Goal: Check status

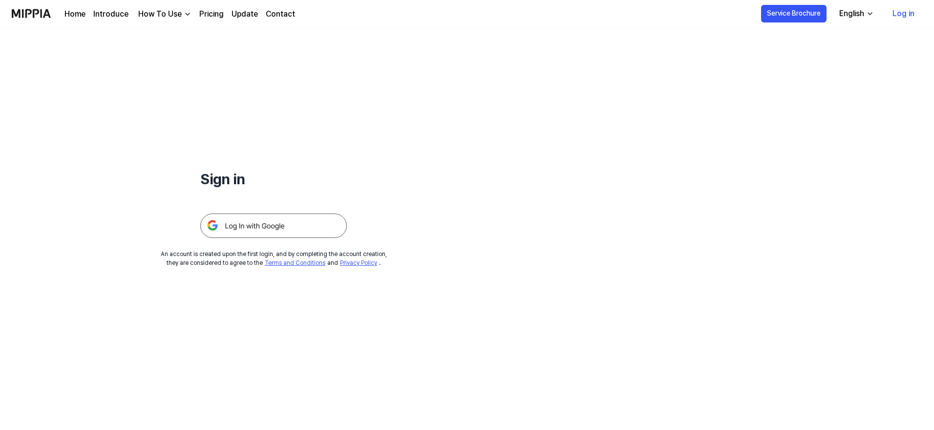
click at [258, 223] on img at bounding box center [273, 226] width 147 height 24
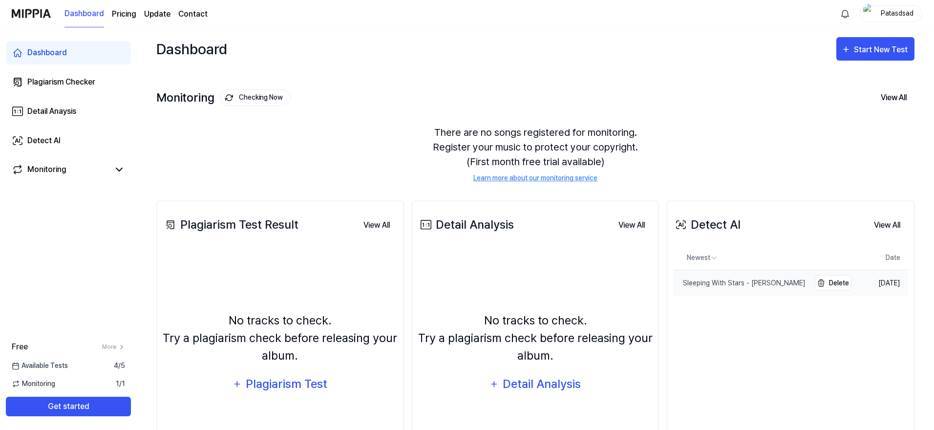
click at [725, 283] on div "Sleeping With Stars - [PERSON_NAME]" at bounding box center [739, 283] width 132 height 10
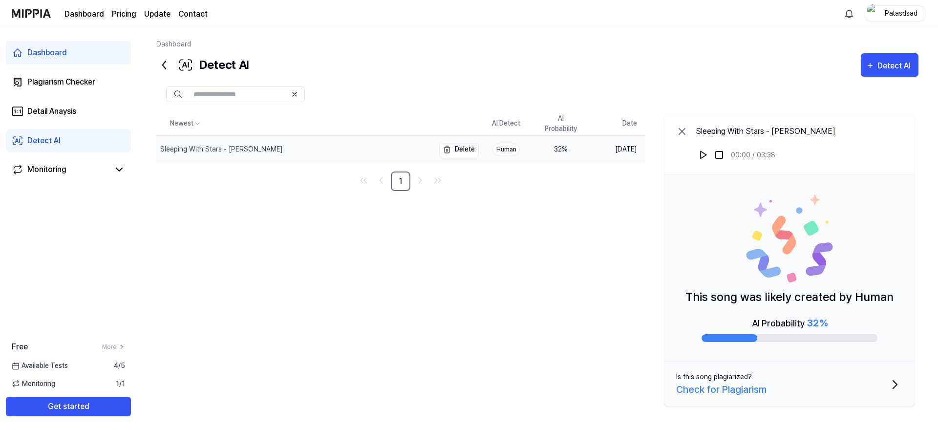
click at [256, 152] on div "Sleeping With Stars - [PERSON_NAME]" at bounding box center [221, 149] width 123 height 10
